Goal: Transaction & Acquisition: Purchase product/service

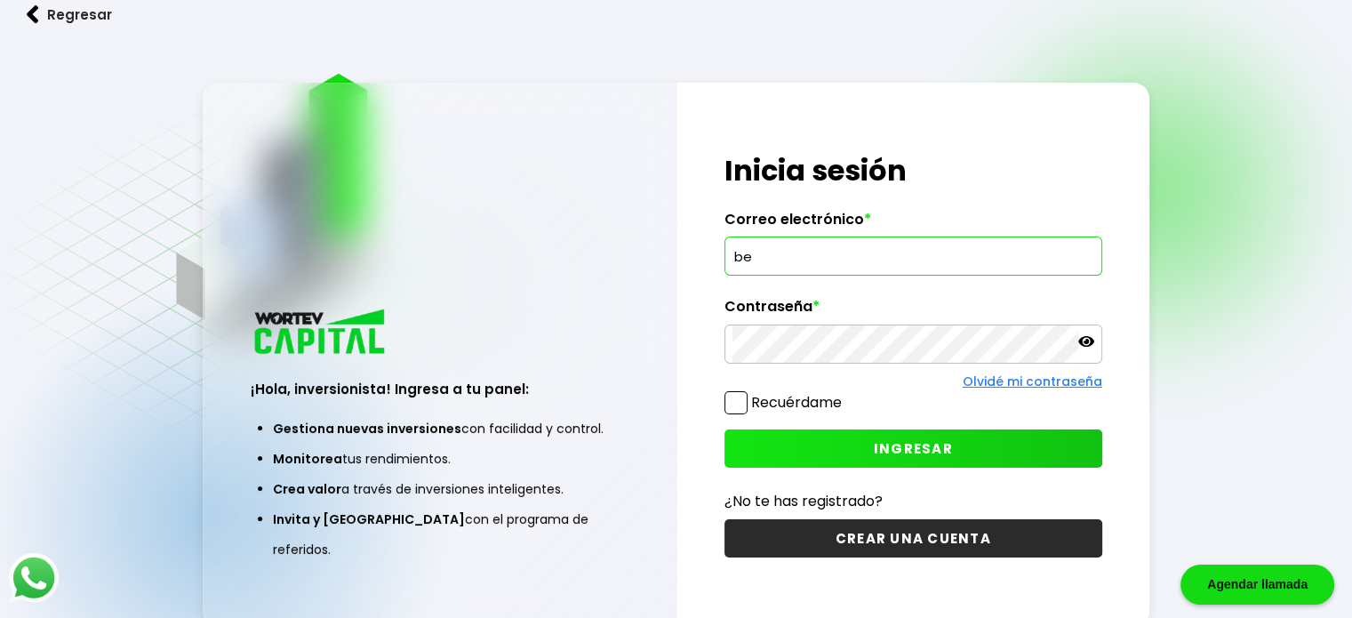
type input "b"
paste input "[EMAIL_ADDRESS][DOMAIN_NAME]"
type input "[EMAIL_ADDRESS][DOMAIN_NAME]"
click at [771, 459] on button "INGRESAR" at bounding box center [913, 448] width 378 height 38
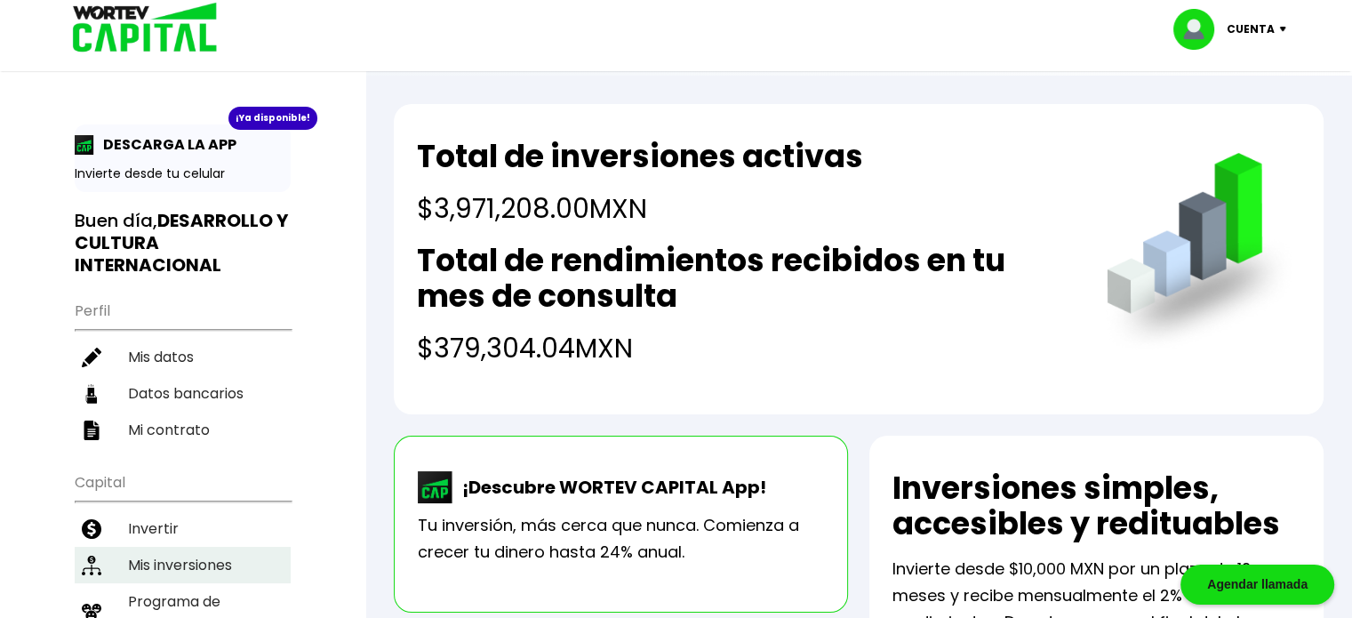
click at [174, 549] on li "Mis inversiones" at bounding box center [183, 565] width 216 height 36
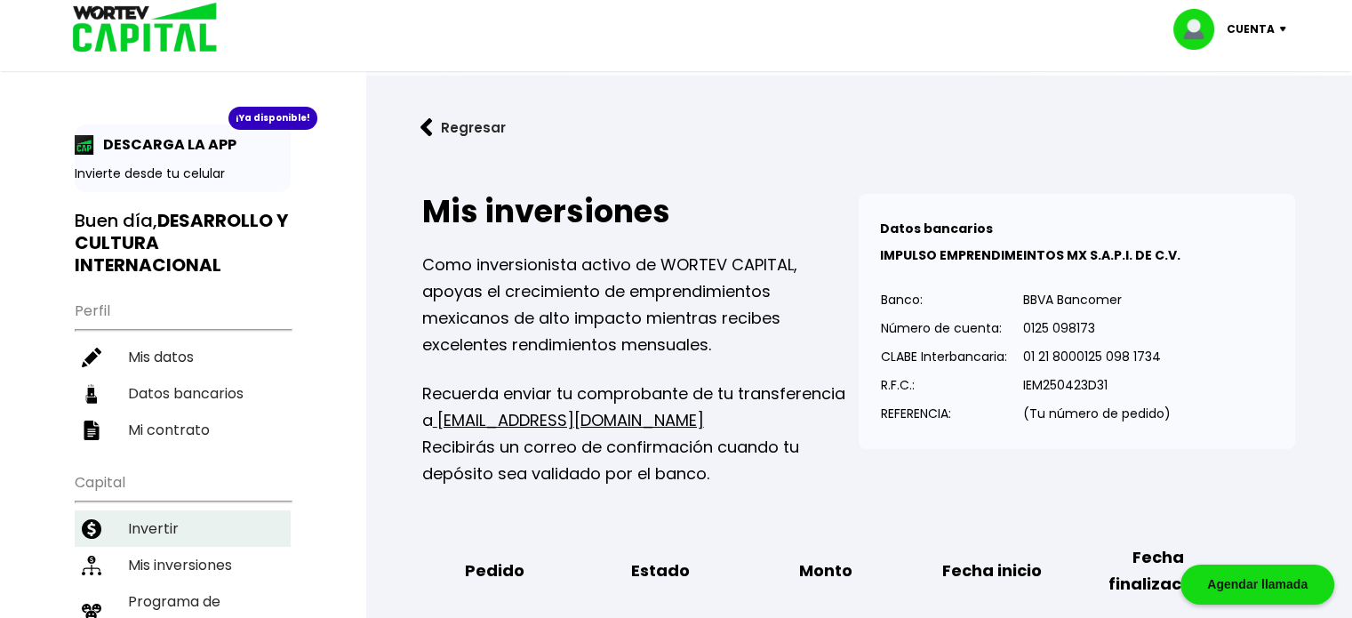
click at [172, 524] on li "Invertir" at bounding box center [183, 528] width 216 height 36
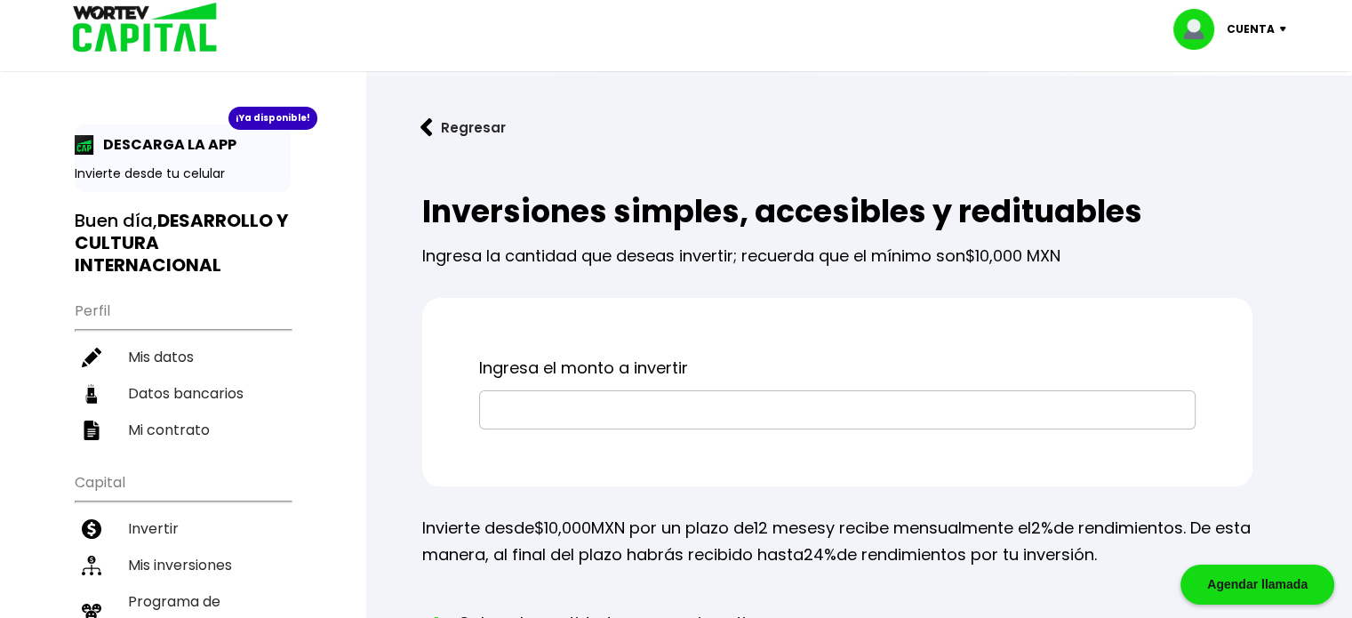
click at [603, 408] on input "text" at bounding box center [837, 409] width 700 height 37
type input "$646,552"
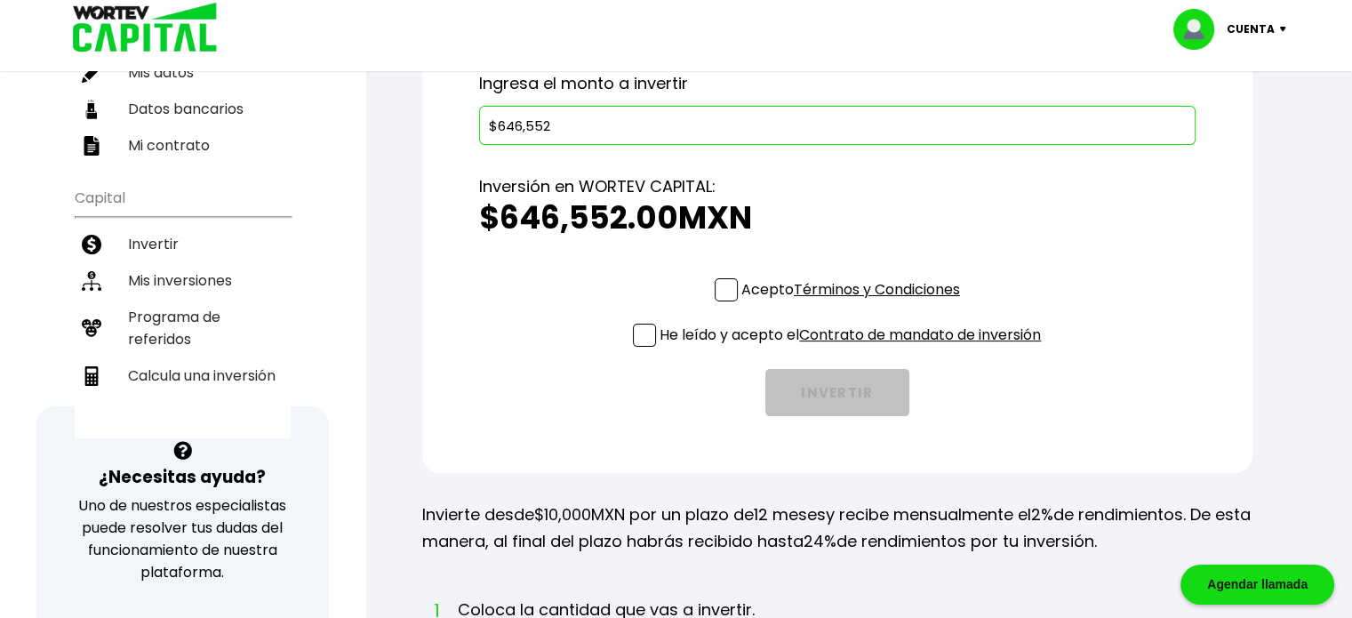
scroll to position [339, 0]
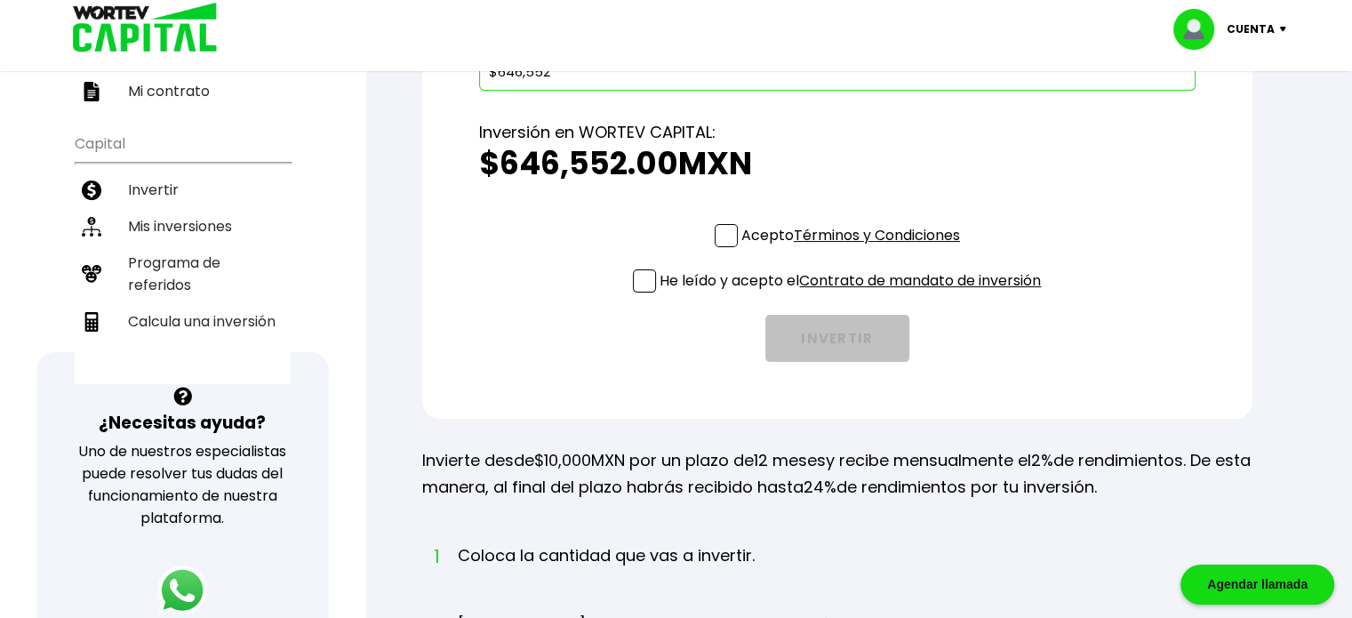
click at [722, 238] on span at bounding box center [726, 235] width 23 height 23
click at [854, 249] on input "Acepto Términos y Condiciones" at bounding box center [854, 249] width 0 height 0
click at [637, 287] on span at bounding box center [644, 280] width 23 height 23
click at [854, 294] on input "He leído y acepto el Contrato de mandato de inversión" at bounding box center [854, 294] width 0 height 0
click at [822, 337] on button "INVERTIR" at bounding box center [837, 338] width 144 height 47
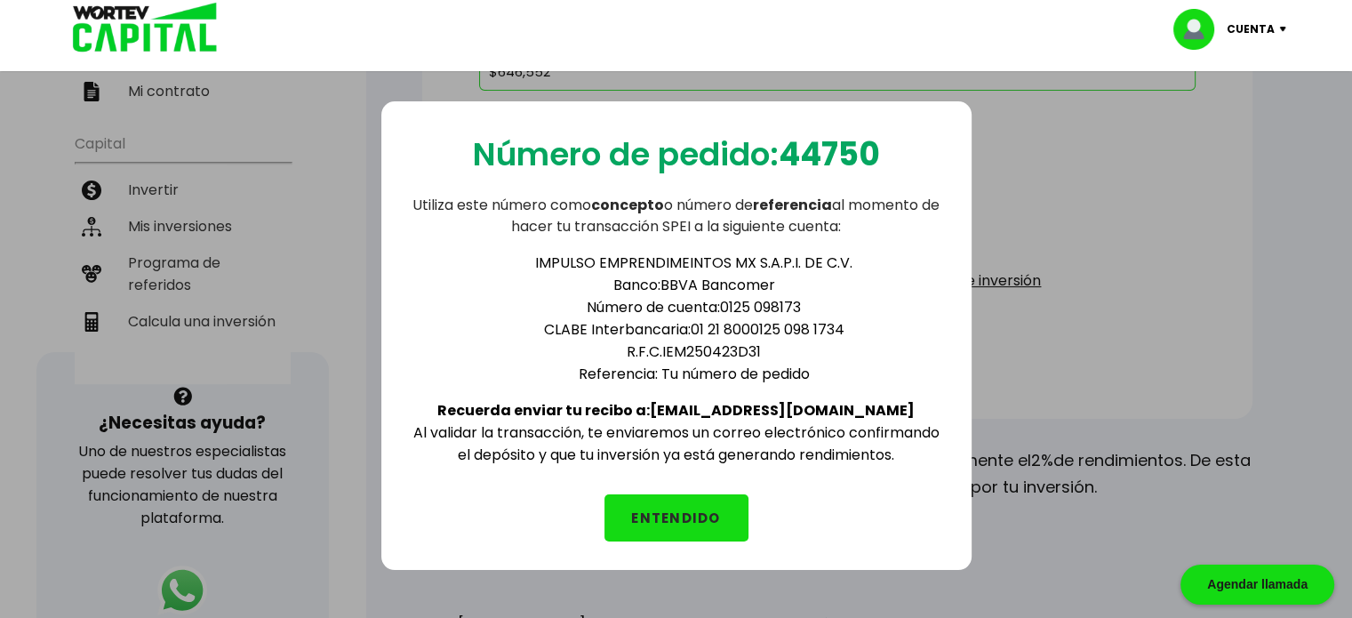
click at [686, 525] on button "ENTENDIDO" at bounding box center [676, 517] width 144 height 47
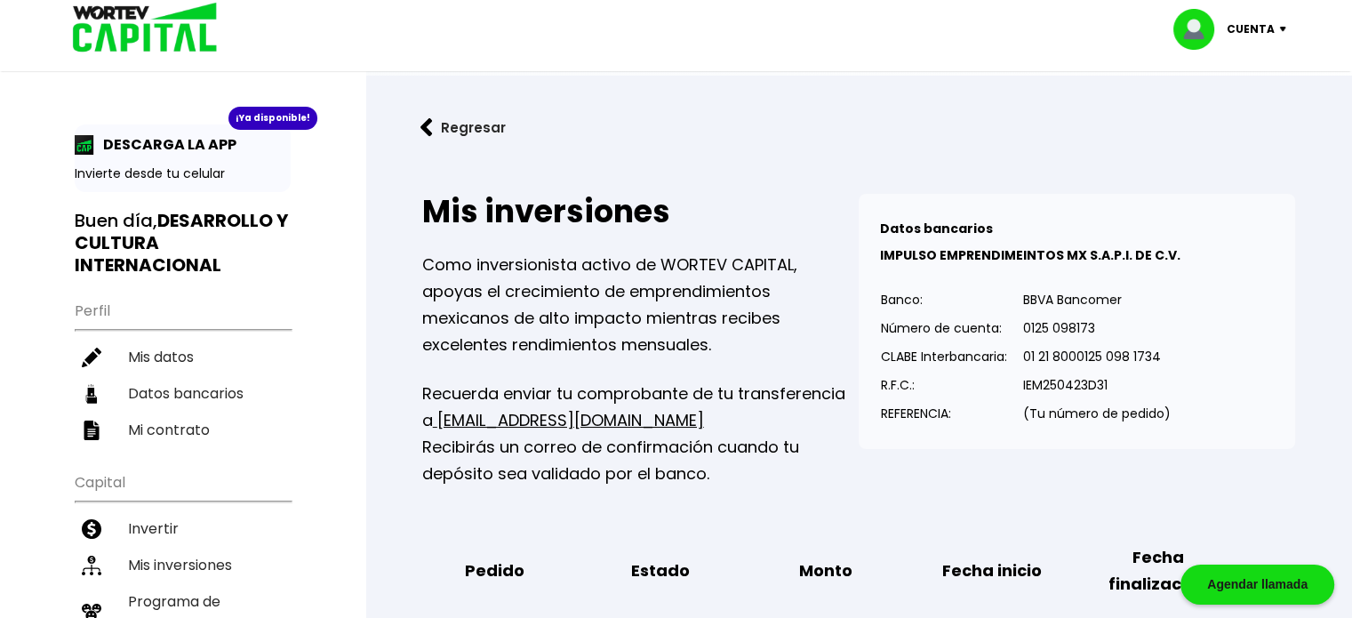
click at [1266, 29] on p "Cuenta" at bounding box center [1250, 29] width 48 height 27
click at [1226, 113] on li "Cerrar sesión" at bounding box center [1232, 118] width 142 height 36
